Goal: Task Accomplishment & Management: Manage account settings

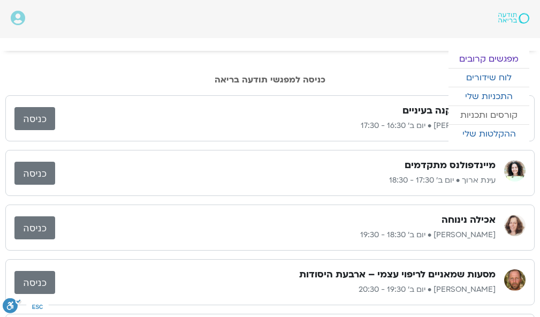
click at [449, 118] on link "קורסים ותכניות" at bounding box center [489, 115] width 81 height 18
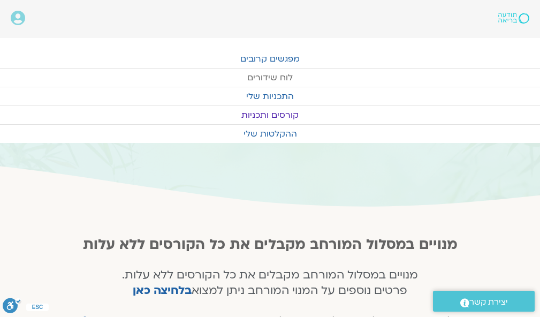
click at [306, 76] on link "לוח שידורים" at bounding box center [270, 78] width 540 height 18
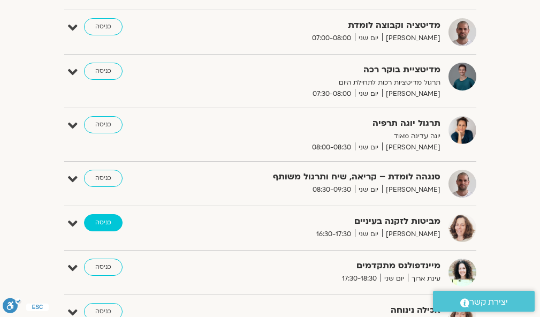
click at [101, 221] on link "כניסה" at bounding box center [103, 222] width 39 height 17
